Goal: Information Seeking & Learning: Learn about a topic

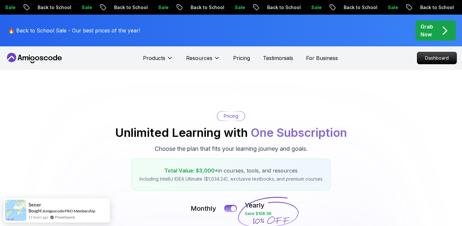
click at [300, 26] on div "🔥 Back to School Sale - Our best prices of the year! Grab Now" at bounding box center [231, 31] width 454 height 32
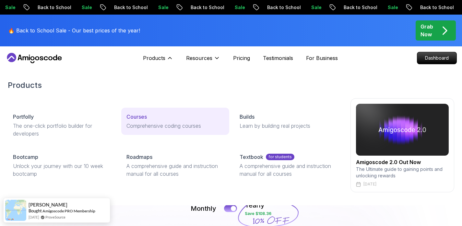
click at [153, 127] on p "Comprehensive coding courses" at bounding box center [176, 126] width 98 height 8
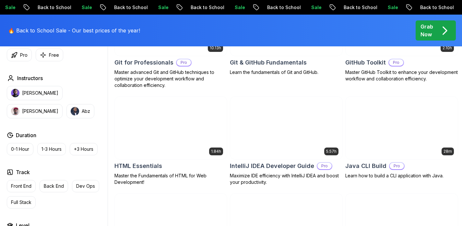
scroll to position [775, 0]
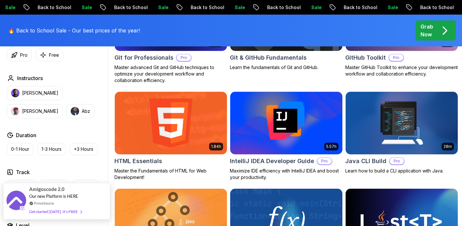
click at [58, 214] on div "Get started today. It's FREE" at bounding box center [55, 211] width 53 height 7
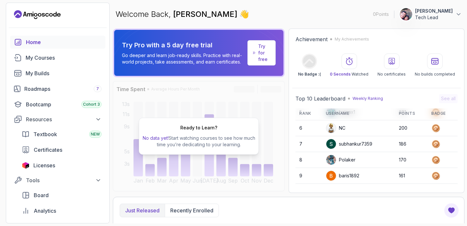
scroll to position [92, 0]
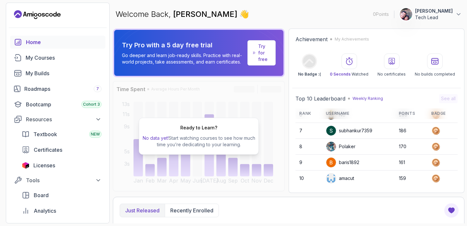
click at [248, 196] on div "Try Pro with a 5 day free trial Go deeper and learn job-ready skills. Practice …" at bounding box center [289, 126] width 352 height 195
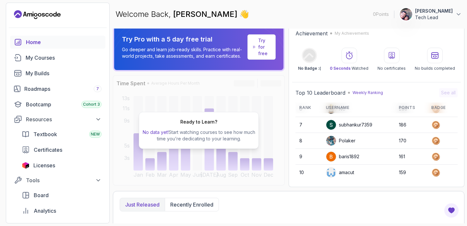
scroll to position [0, 0]
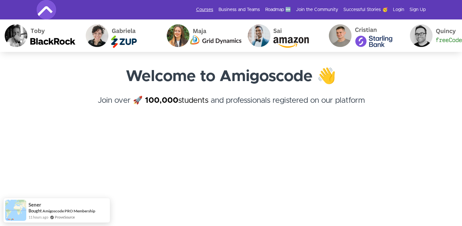
click at [206, 9] on link "Courses" at bounding box center [204, 9] width 17 height 6
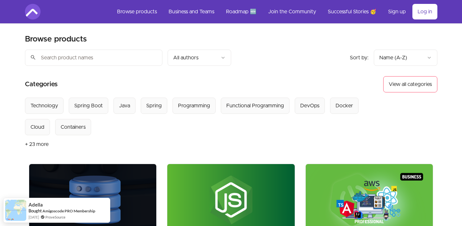
click at [90, 57] on input "search" at bounding box center [94, 58] width 138 height 16
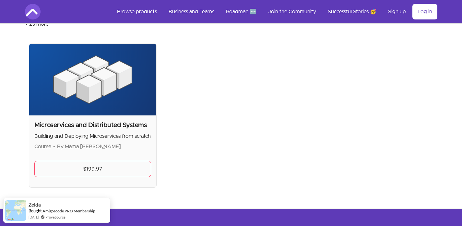
scroll to position [120, 0]
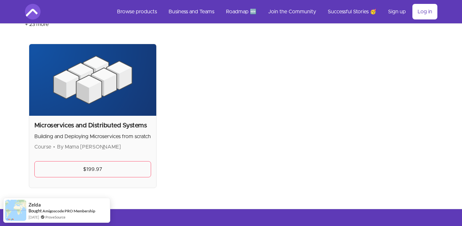
type input "mic"
